Goal: Check status: Check status

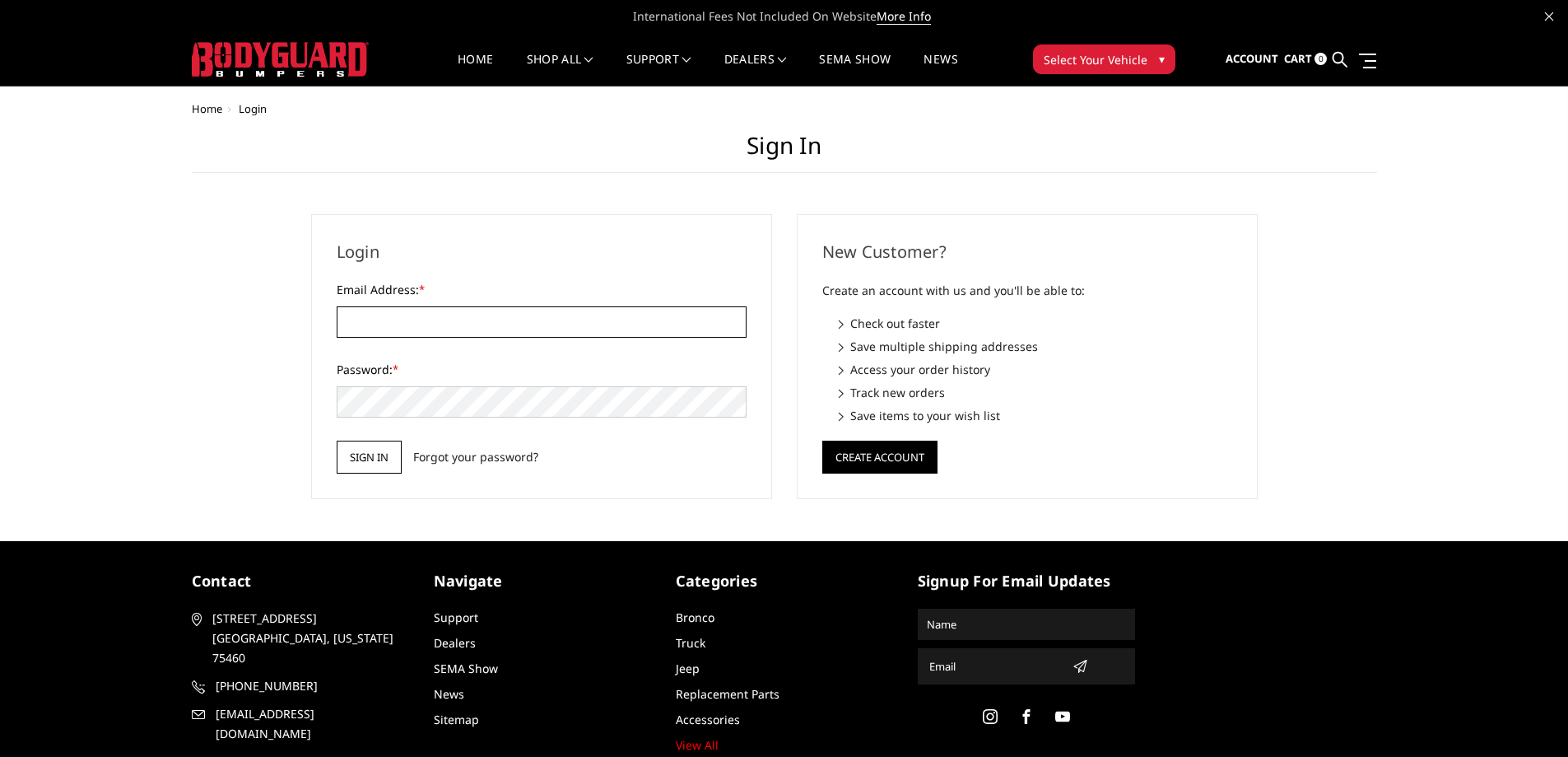
type input "[PERSON_NAME][EMAIL_ADDRESS][DOMAIN_NAME]"
click at [389, 468] on input "Sign in" at bounding box center [368, 456] width 65 height 33
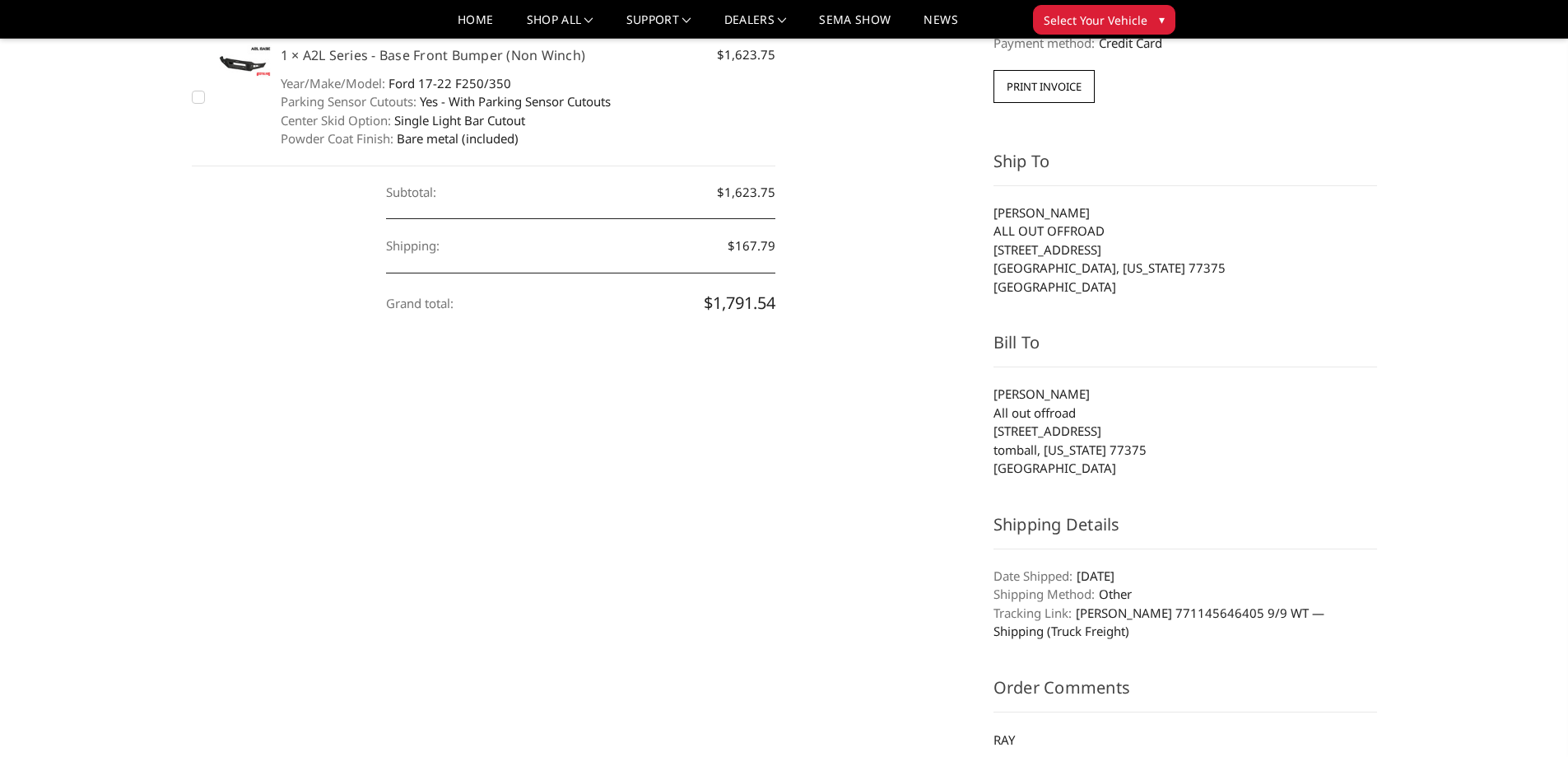
scroll to position [330, 0]
click at [1045, 86] on button "Print Invoice" at bounding box center [1044, 85] width 101 height 33
click at [622, 551] on div "Order Contents Items shipped to 10330 Grand Pkwy West, Tomball, Texas, 77375, U…" at bounding box center [784, 400] width 1203 height 958
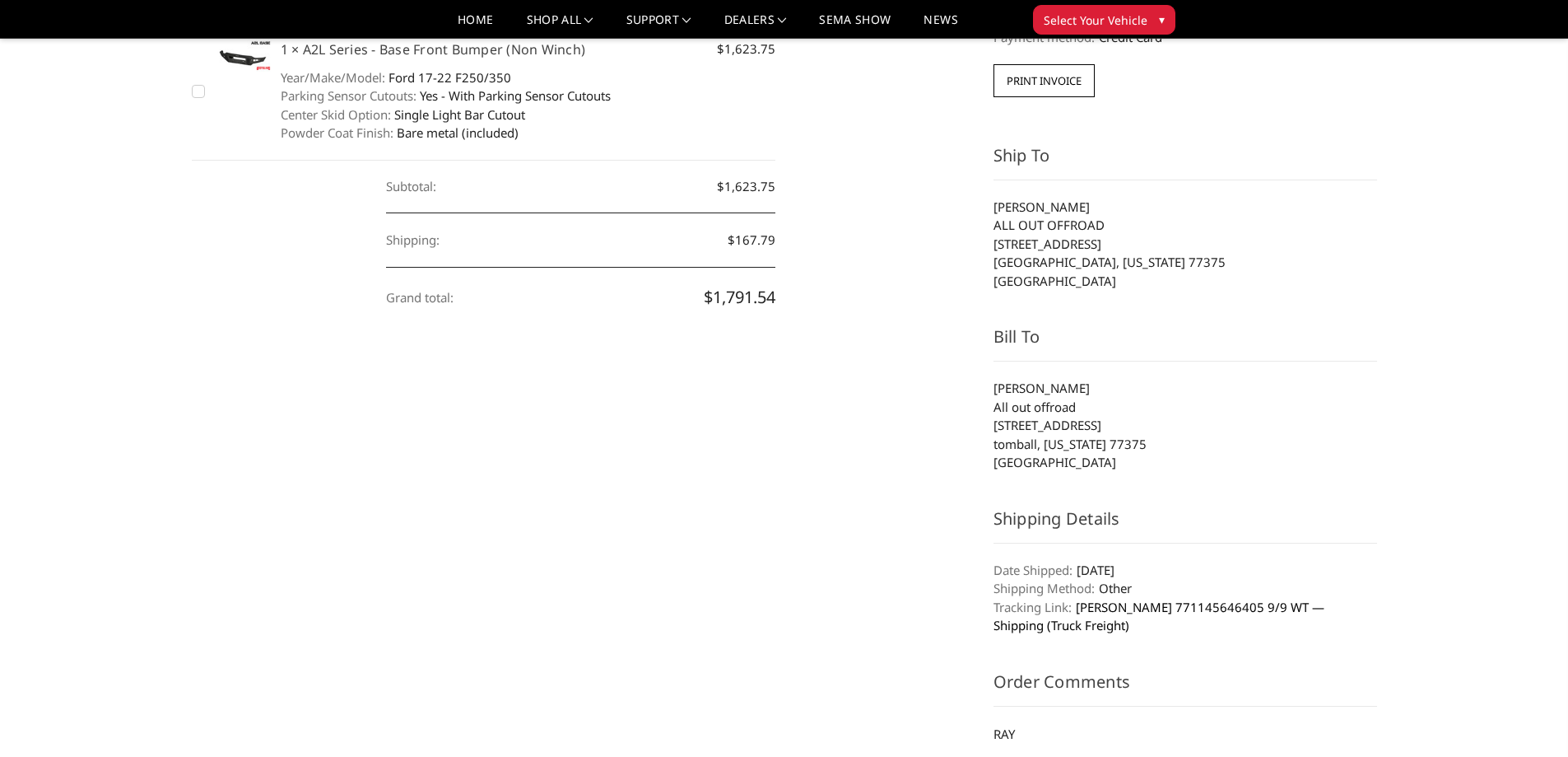
scroll to position [335, 0]
click at [1185, 604] on link "[PERSON_NAME] 771145646405 9/9 WT — Shipping (Truck Freight)" at bounding box center [1159, 616] width 331 height 36
click at [1129, 606] on link "[PERSON_NAME] 771145646405 9/9 WT — Shipping (Truck Freight)" at bounding box center [1159, 616] width 331 height 36
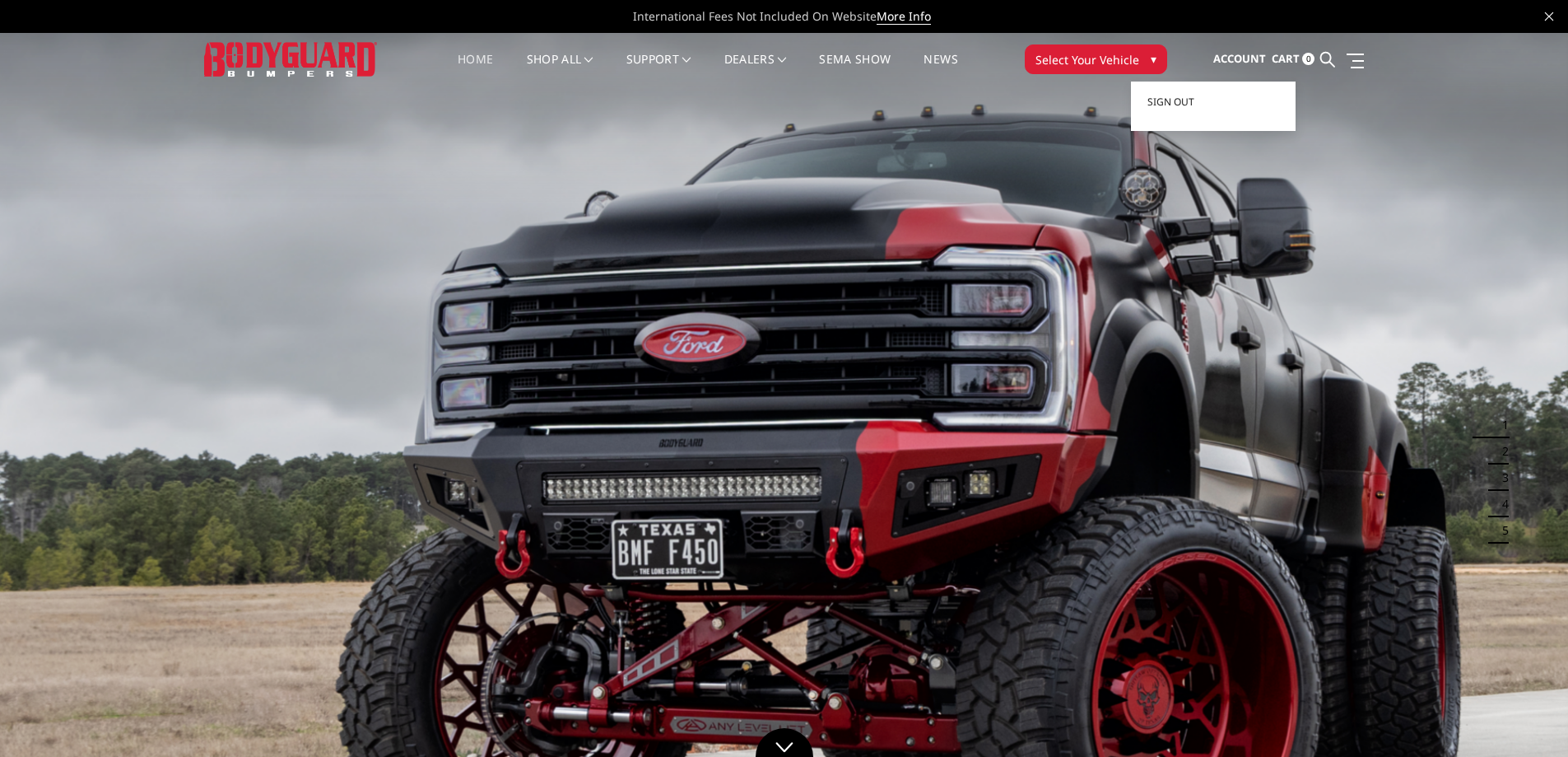
click at [1239, 47] on link "Account" at bounding box center [1239, 59] width 52 height 44
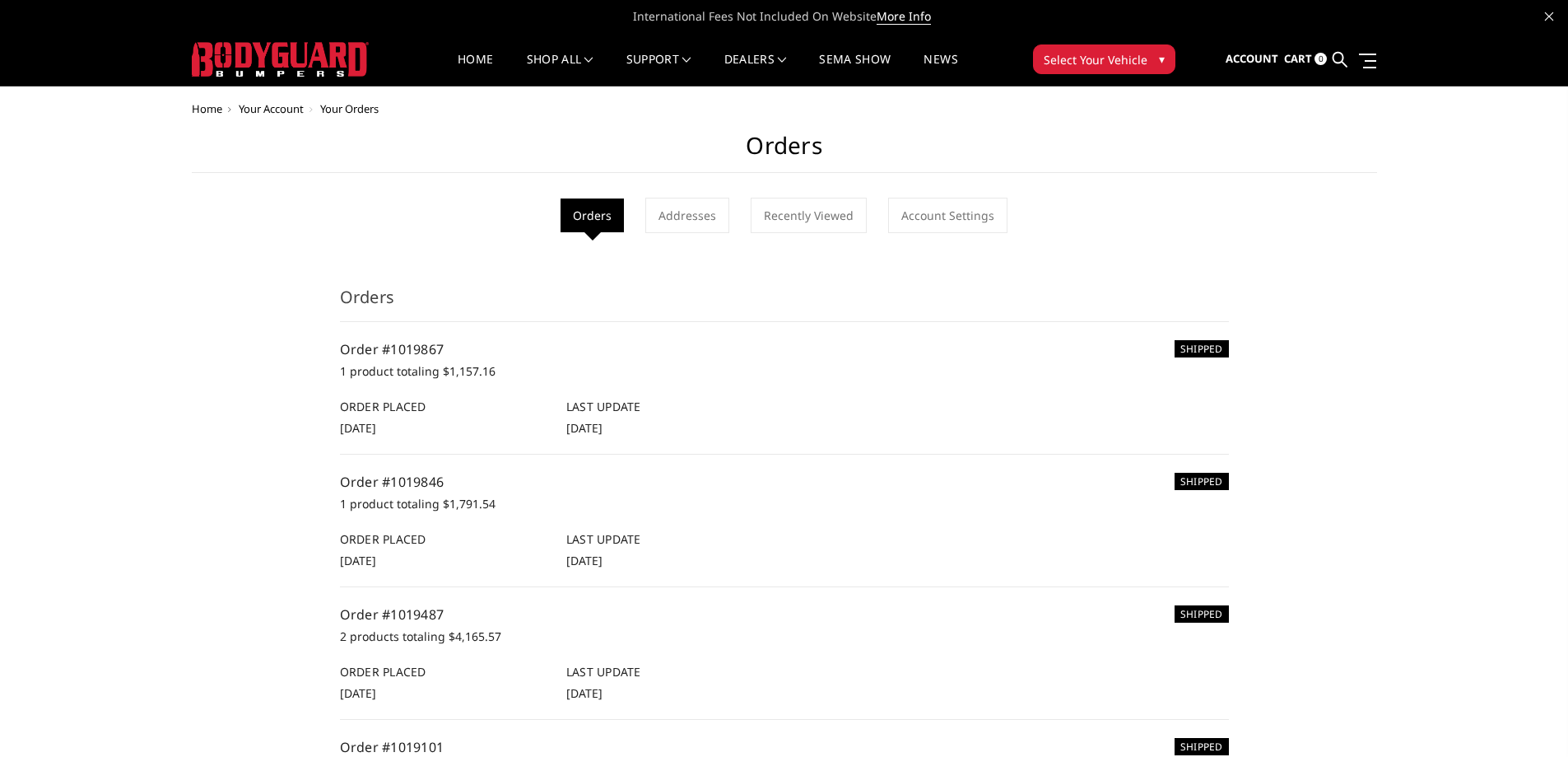
click at [445, 494] on p "1 product totaling $1,791.54" at bounding box center [784, 503] width 889 height 20
click at [679, 548] on div "Last Update [DATE]" at bounding box center [671, 549] width 227 height 38
click at [1127, 497] on p "1 product totaling $1,791.54" at bounding box center [784, 503] width 889 height 20
click at [421, 473] on link "Order #1019846" at bounding box center [392, 481] width 105 height 18
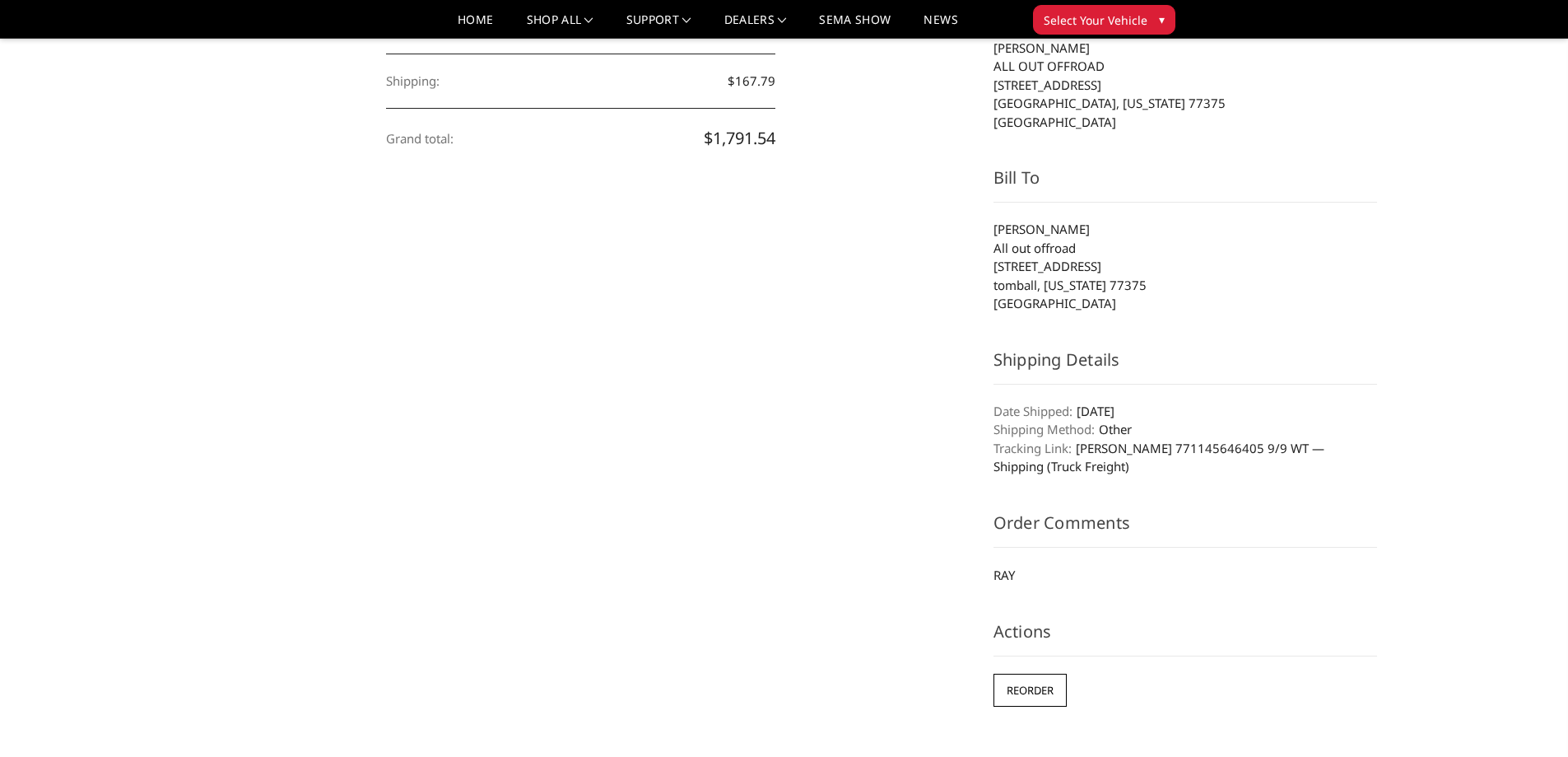
scroll to position [494, 0]
click at [1132, 446] on link "[PERSON_NAME] 771145646405 9/9 WT — Shipping (Truck Freight)" at bounding box center [1159, 456] width 331 height 36
